Goal: Information Seeking & Learning: Check status

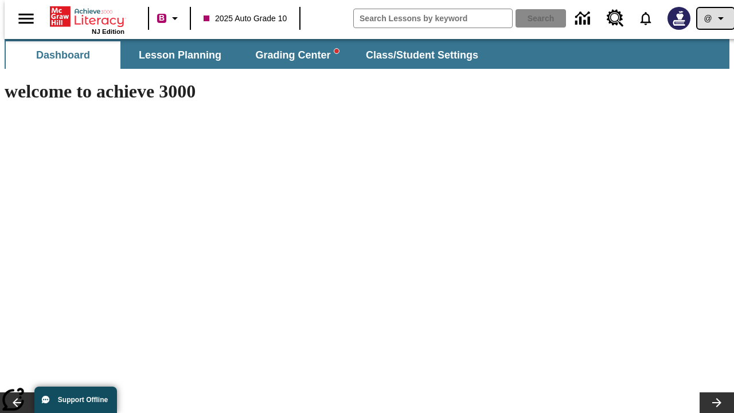
click at [714, 18] on icon "Profile/Settings" at bounding box center [721, 18] width 14 height 14
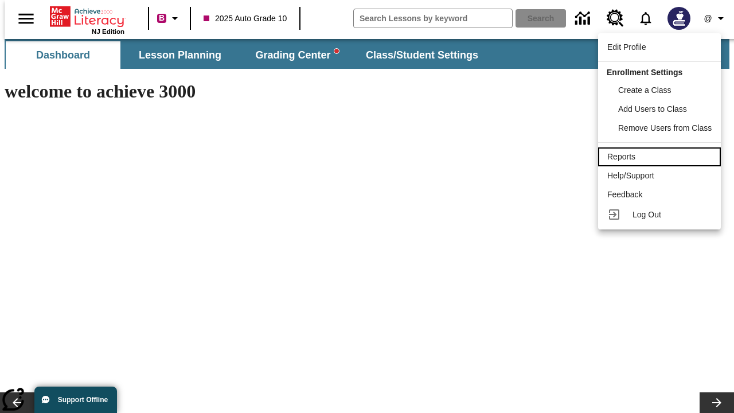
click at [661, 156] on div "Reports" at bounding box center [659, 157] width 104 height 12
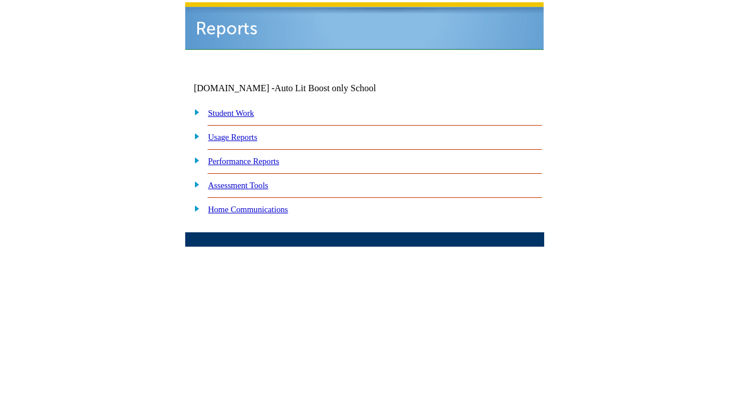
click at [255, 156] on link "Performance Reports" at bounding box center [243, 160] width 71 height 9
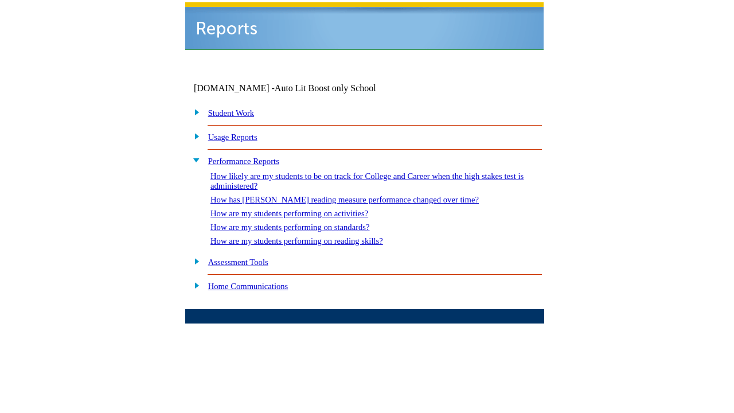
click at [301, 222] on link "How are my students performing on standards?" at bounding box center [289, 226] width 159 height 9
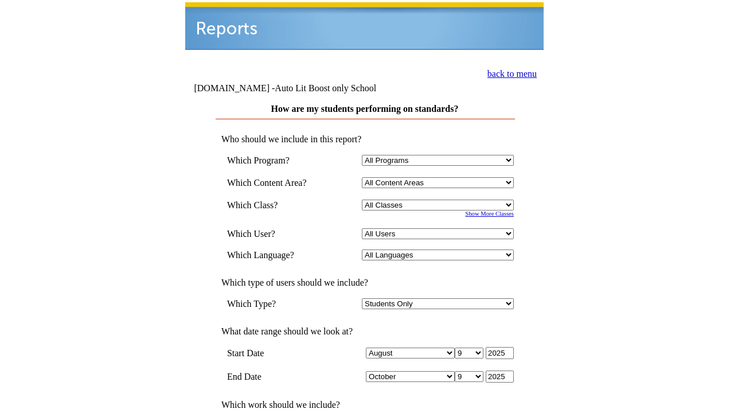
select select "4"
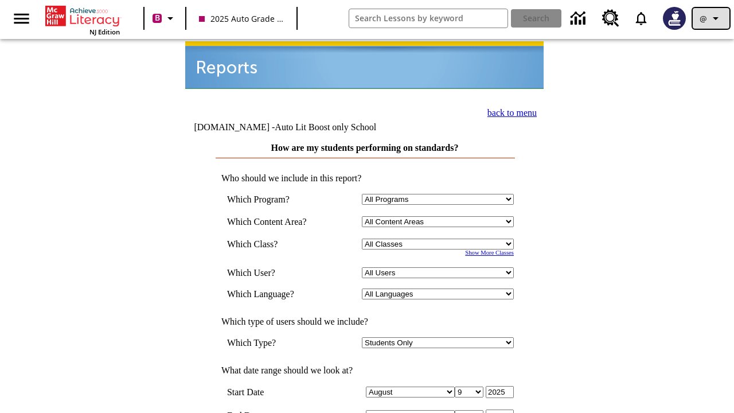
click at [711, 18] on icon "Profile/Settings" at bounding box center [715, 18] width 14 height 14
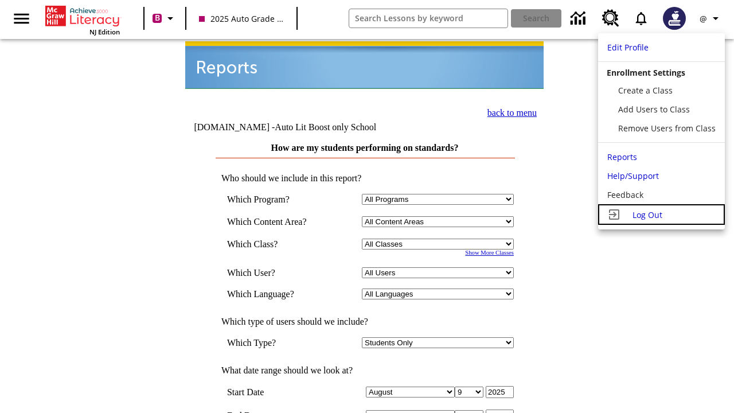
click at [661, 214] on span "Log Out" at bounding box center [647, 214] width 30 height 11
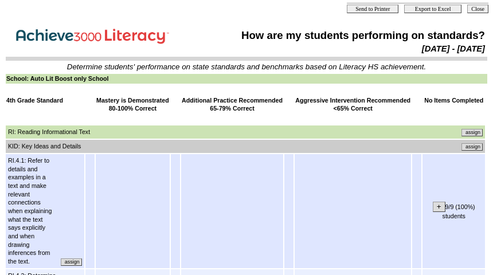
click at [476, 146] on input "assign" at bounding box center [471, 146] width 21 height 7
